Goal: Task Accomplishment & Management: Complete application form

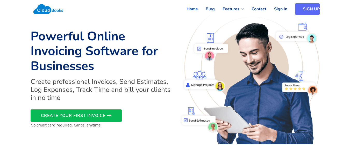
drag, startPoint x: 0, startPoint y: 0, endPoint x: 305, endPoint y: 11, distance: 305.1
click at [305, 11] on link "SIGN UP" at bounding box center [307, 8] width 25 height 11
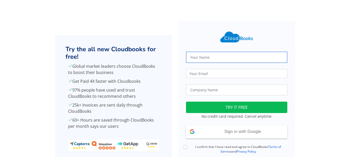
click at [200, 60] on input "text" at bounding box center [236, 57] width 101 height 11
click at [205, 57] on input "text" at bounding box center [236, 57] width 101 height 11
type input "Abhishek Singh"
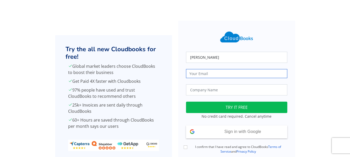
click at [196, 75] on input "email" at bounding box center [236, 73] width 101 height 9
type input "trueharvestfarm@gmail.com"
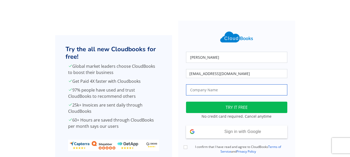
click at [205, 94] on input "text" at bounding box center [236, 89] width 101 height 11
type input "True Harvest Farms"
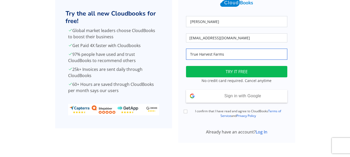
scroll to position [37, 0]
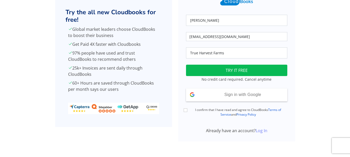
click at [263, 132] on link "Log In" at bounding box center [261, 131] width 12 height 6
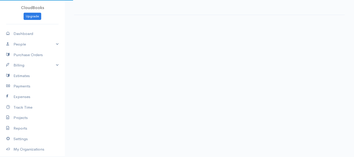
select select "365"
